Goal: Task Accomplishment & Management: Use online tool/utility

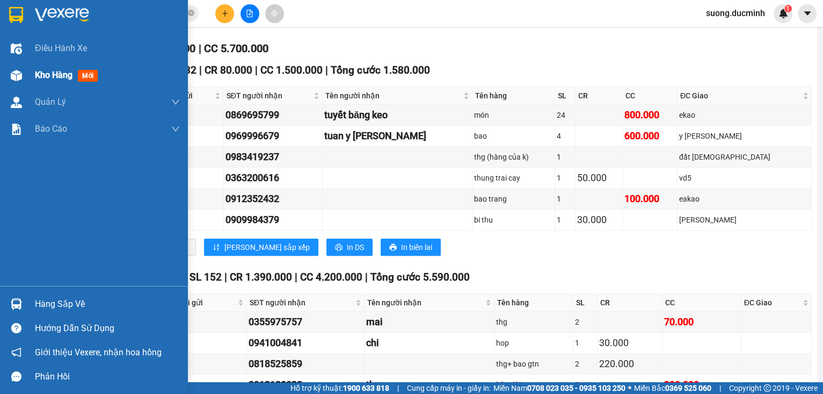
click at [37, 73] on span "Kho hàng" at bounding box center [54, 75] width 38 height 10
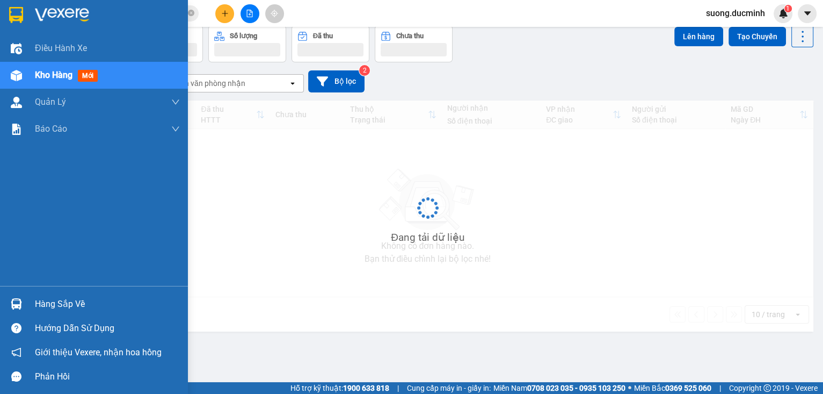
scroll to position [49, 0]
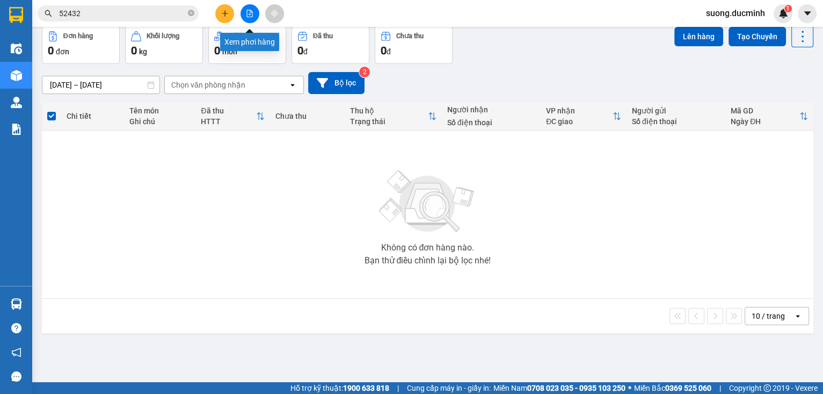
click at [252, 17] on button at bounding box center [250, 13] width 19 height 19
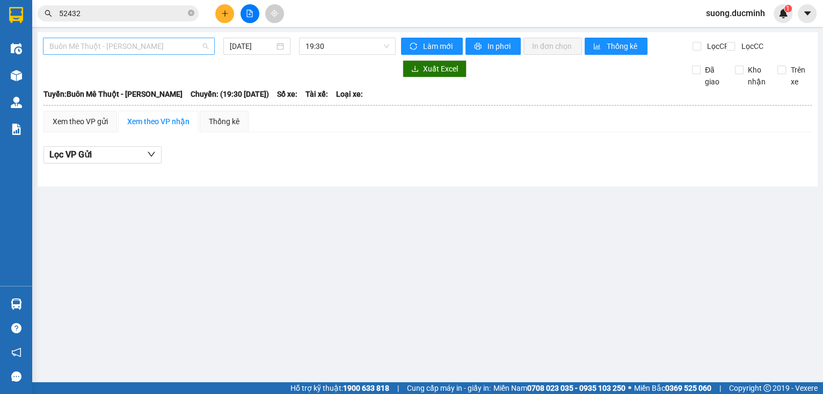
click at [188, 53] on span "Buôn Mê Thuột - [PERSON_NAME]" at bounding box center [128, 46] width 159 height 16
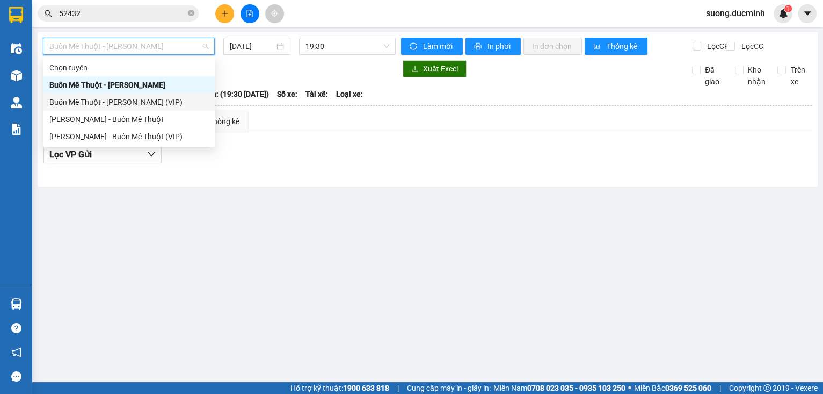
click at [173, 98] on div "Buôn Mê Thuột - [PERSON_NAME] (VIP)" at bounding box center [128, 102] width 159 height 12
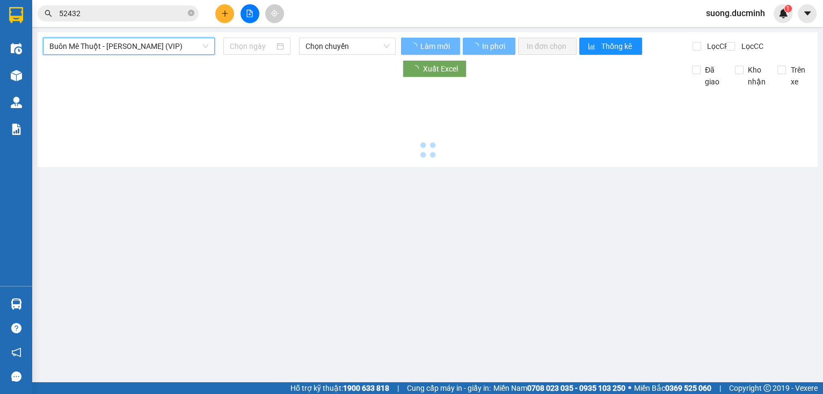
type input "[DATE]"
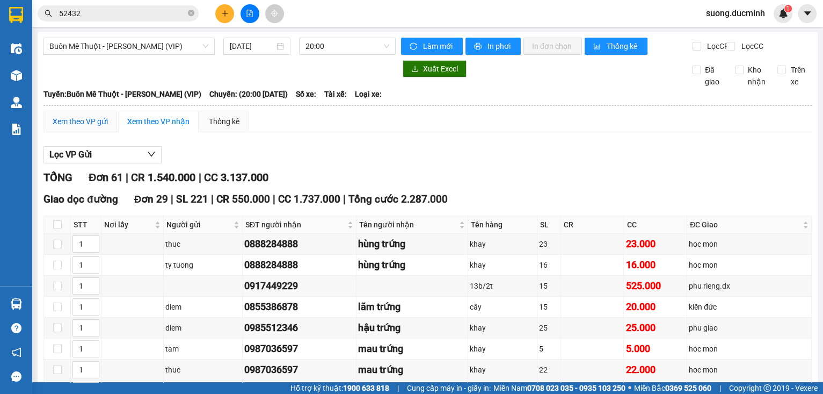
click at [81, 127] on div "Xem theo VP gửi" at bounding box center [80, 121] width 55 height 12
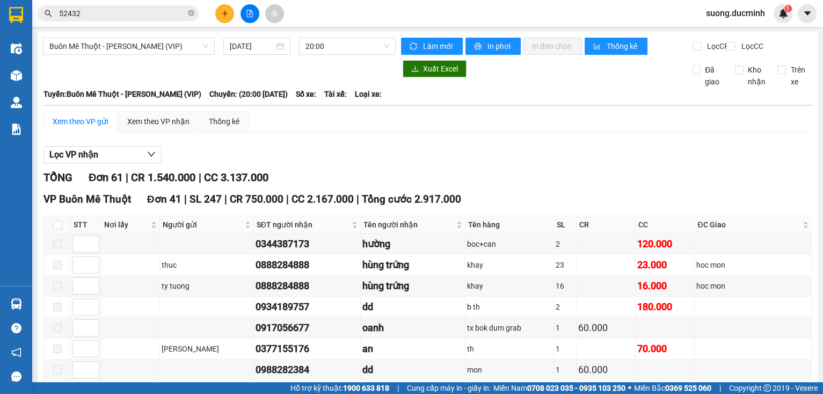
drag, startPoint x: 162, startPoint y: 129, endPoint x: 234, endPoint y: 79, distance: 87.8
click at [161, 127] on div "Xem theo VP nhận" at bounding box center [158, 121] width 62 height 12
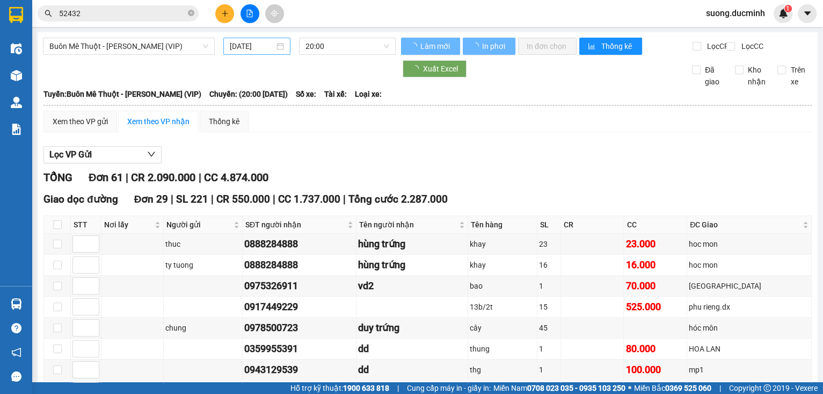
type input "1"
type input "8"
type input "1"
type input "2"
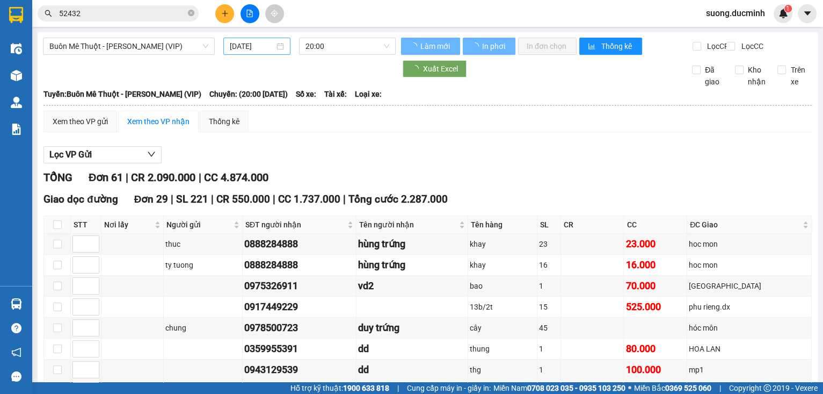
type input "5"
type input "10"
type input "1"
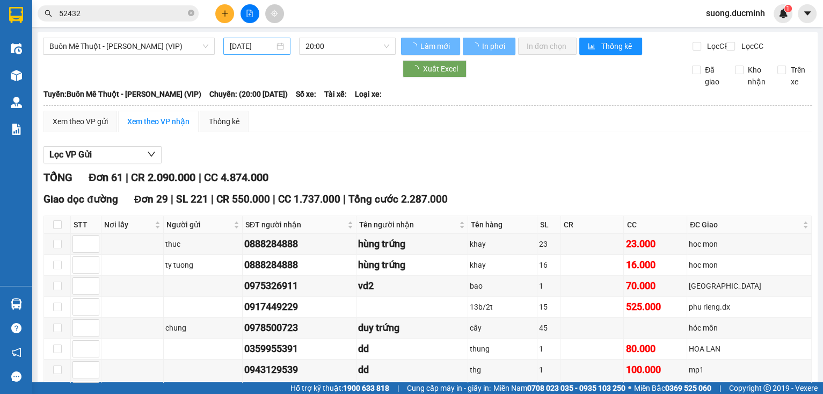
type input "1"
type input "5"
type input "9"
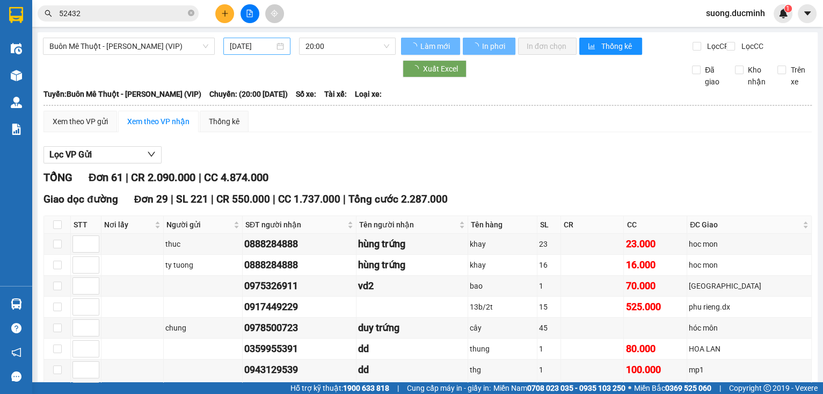
type input "6"
type input "10"
type input "7"
type input "9"
type input "8"
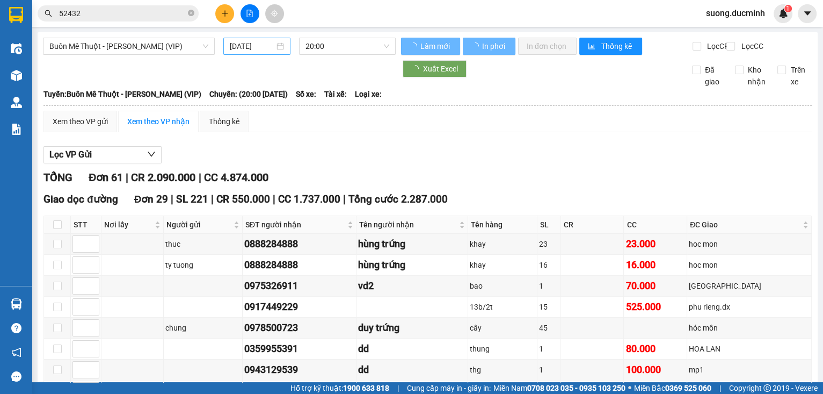
type input "6"
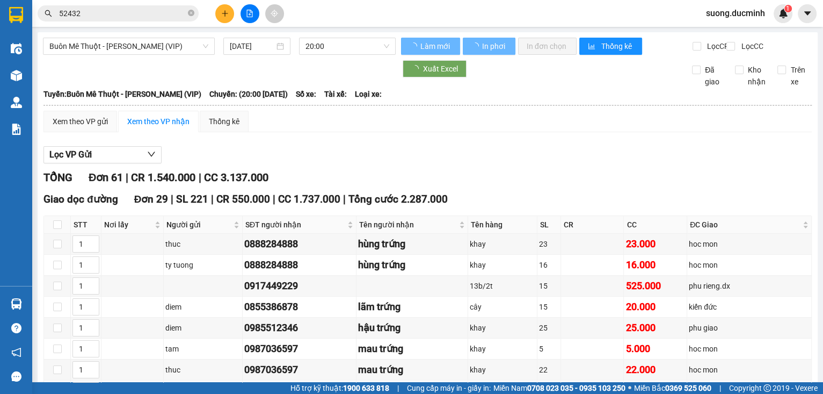
click at [177, 53] on span "Buôn Mê Thuột - [PERSON_NAME] (VIP)" at bounding box center [128, 46] width 159 height 16
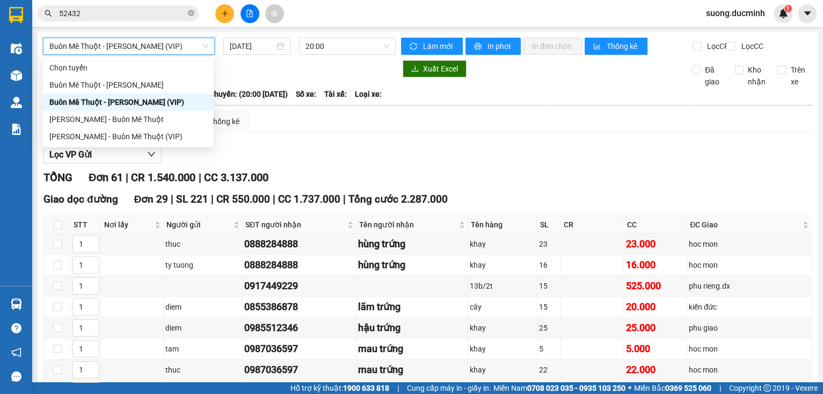
click at [107, 45] on span "Buôn Mê Thuột - [PERSON_NAME] (VIP)" at bounding box center [128, 46] width 159 height 16
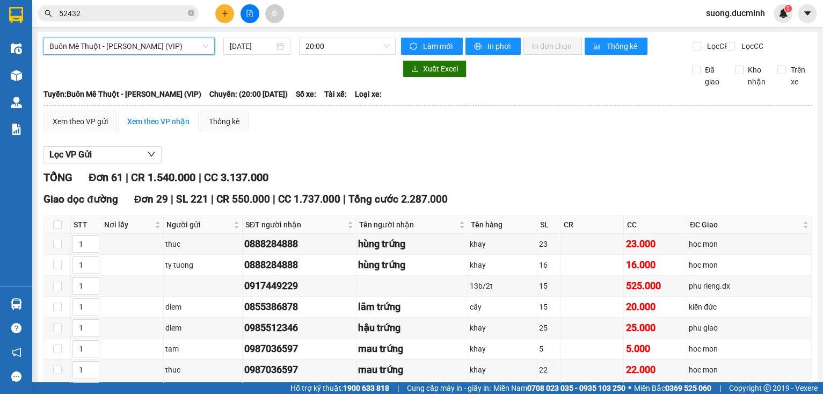
click at [113, 43] on span "Buôn Mê Thuột - [PERSON_NAME] (VIP)" at bounding box center [128, 46] width 159 height 16
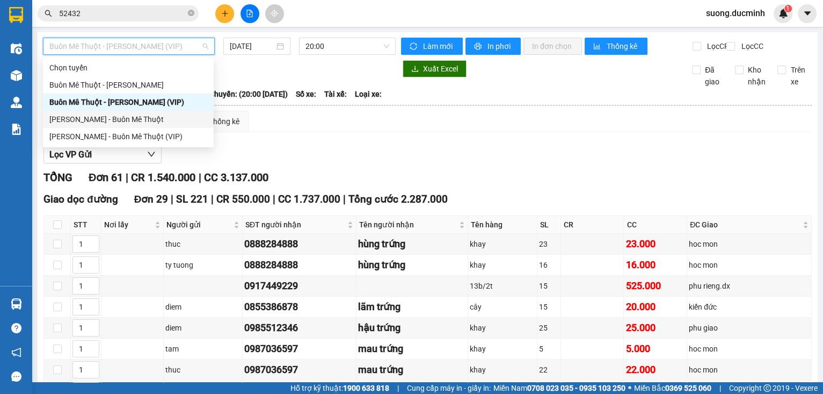
click at [112, 122] on div "[PERSON_NAME] - Buôn Mê Thuột" at bounding box center [128, 119] width 158 height 12
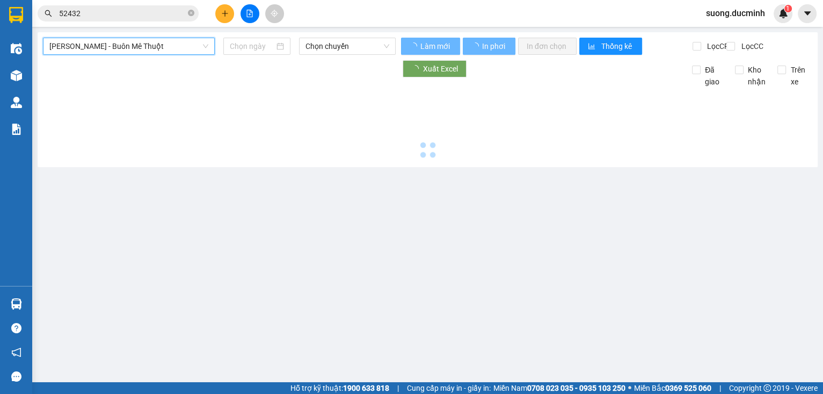
type input "[DATE]"
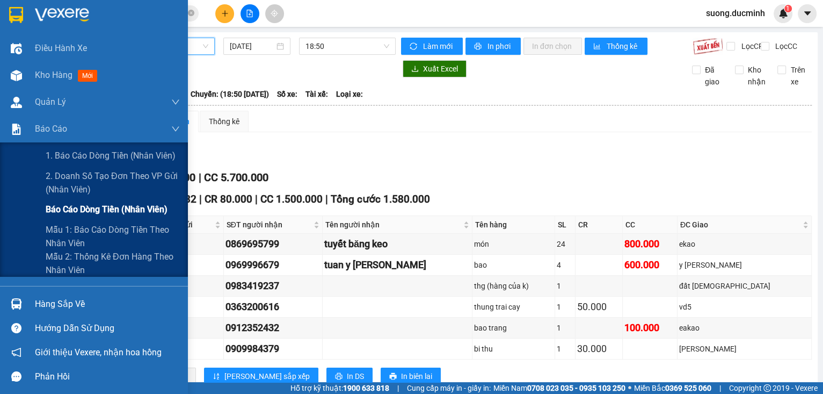
click at [61, 204] on span "Báo cáo dòng tiền (nhân viên)" at bounding box center [107, 209] width 122 height 13
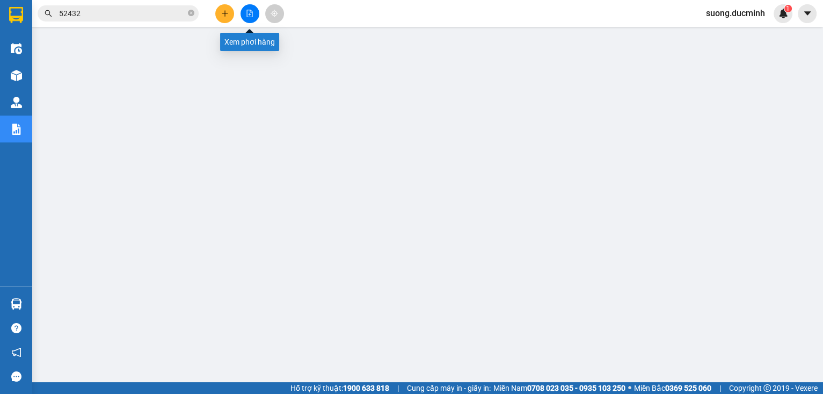
click at [249, 12] on icon "file-add" at bounding box center [250, 14] width 8 height 8
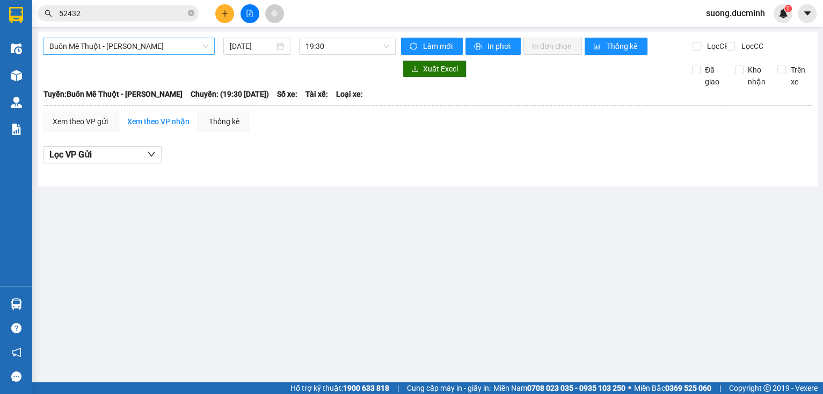
click at [199, 49] on span "Buôn Mê Thuột - [PERSON_NAME]" at bounding box center [128, 46] width 159 height 16
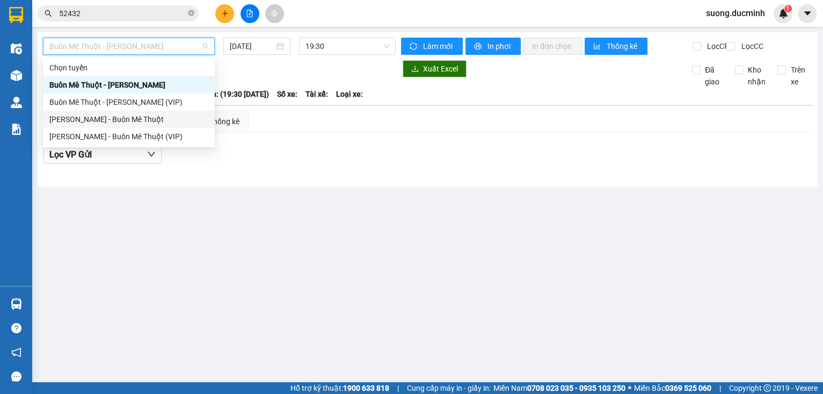
click at [143, 119] on div "[PERSON_NAME] - Buôn Mê Thuột" at bounding box center [128, 119] width 159 height 12
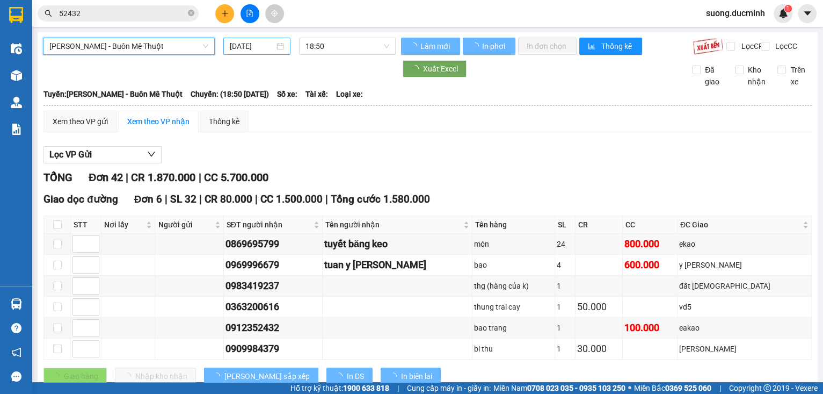
click at [256, 42] on input "[DATE]" at bounding box center [252, 46] width 44 height 12
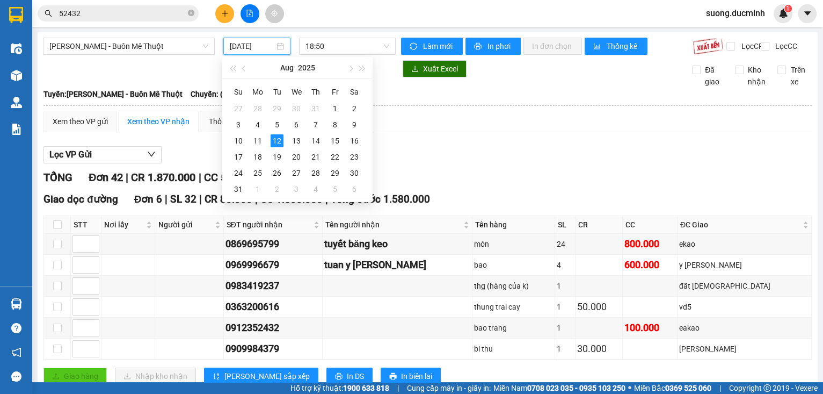
type input "[DATE]"
click at [436, 159] on div "Lọc VP Gửi" at bounding box center [428, 155] width 769 height 18
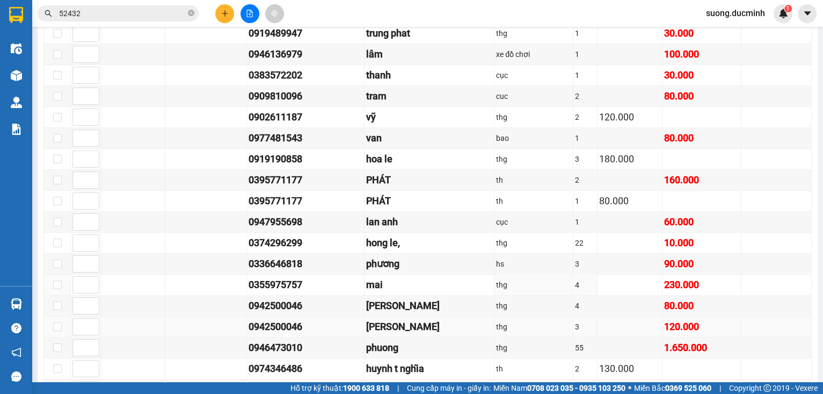
scroll to position [816, 0]
